Goal: Information Seeking & Learning: Learn about a topic

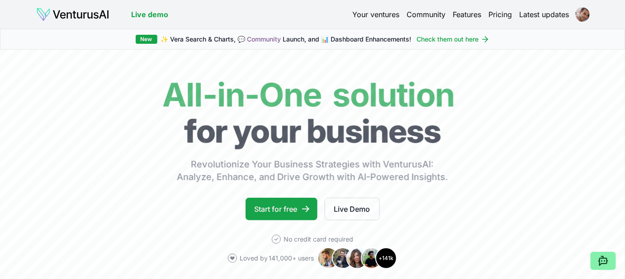
click at [373, 14] on link "Your ventures" at bounding box center [375, 14] width 47 height 11
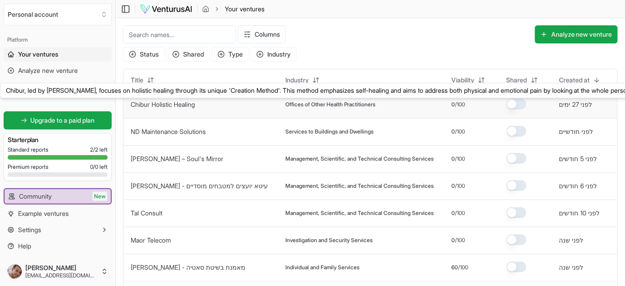
click at [178, 106] on link "Chibur Holistic Healing" at bounding box center [163, 104] width 64 height 8
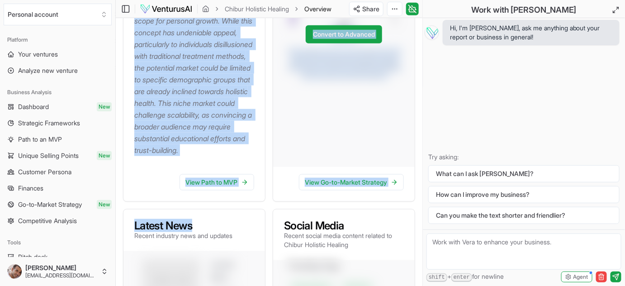
scroll to position [329, 0]
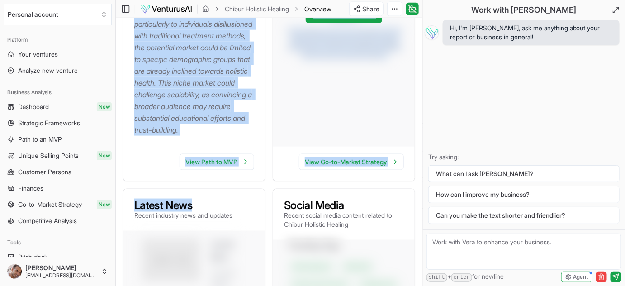
drag, startPoint x: 134, startPoint y: 188, endPoint x: 193, endPoint y: 157, distance: 66.9
copy p "Chibur, under [PERSON_NAME] leadership, presents an intriguing business idea ro…"
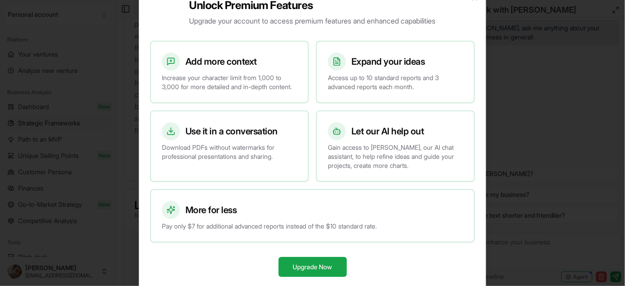
click at [102, 118] on div at bounding box center [312, 143] width 625 height 286
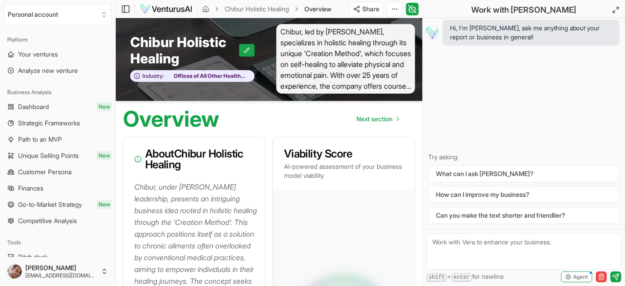
scroll to position [0, 0]
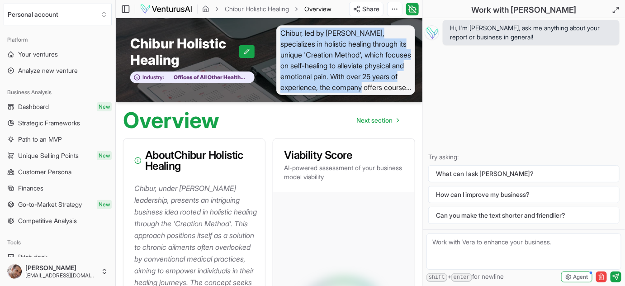
drag, startPoint x: 280, startPoint y: 32, endPoint x: 407, endPoint y: 83, distance: 136.5
click at [407, 83] on span "Chibur, led by [PERSON_NAME], specializes in holistic healing through its uniqu…" at bounding box center [345, 60] width 139 height 70
click at [394, 79] on span "Chibur, led by [PERSON_NAME], specializes in holistic healing through its uniqu…" at bounding box center [345, 60] width 139 height 70
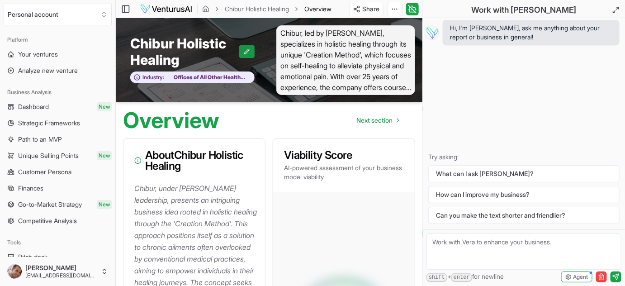
click at [246, 51] on icon at bounding box center [247, 51] width 5 height 5
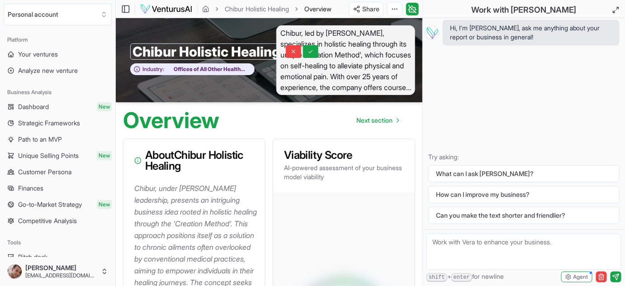
click at [321, 40] on span "Chibur, led by [PERSON_NAME], specializes in holistic healing through its uniqu…" at bounding box center [345, 60] width 139 height 70
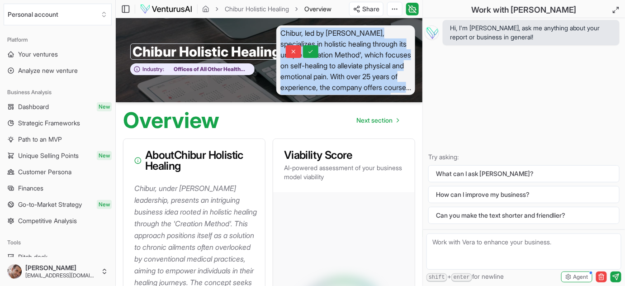
click at [321, 40] on span "Chibur, led by [PERSON_NAME], specializes in holistic healing through its uniqu…" at bounding box center [345, 60] width 139 height 70
copy span "Chibur, led by [PERSON_NAME], specializes in holistic healing through its uniqu…"
